Goal: Check status: Check status

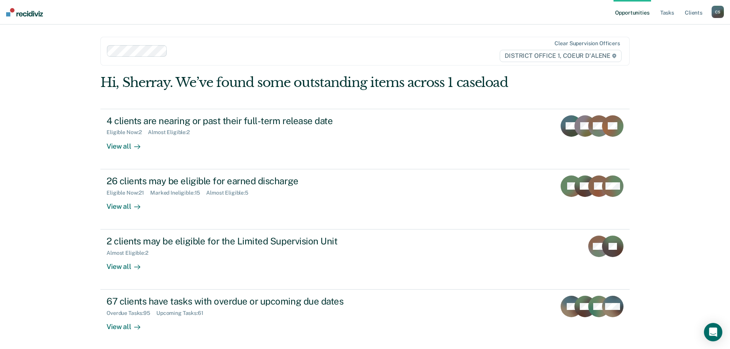
scroll to position [1, 0]
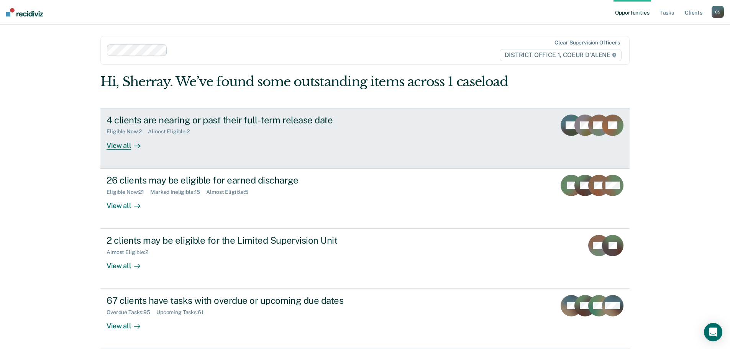
click at [251, 142] on div "4 clients are nearing or past their full-term release date Eligible Now : 2 Alm…" at bounding box center [249, 132] width 287 height 35
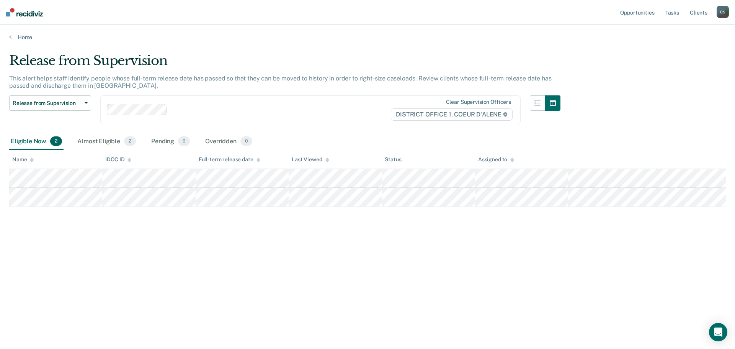
click at [221, 243] on div "Release from Supervision This alert helps staff identify people whose full-term…" at bounding box center [367, 172] width 717 height 239
